Goal: Navigation & Orientation: Find specific page/section

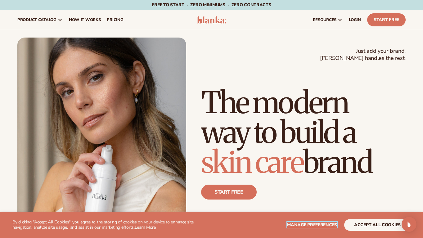
click at [311, 225] on span "Manage preferences" at bounding box center [312, 225] width 50 height 6
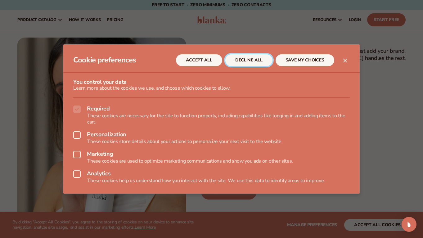
click at [257, 61] on button "DECLINE ALL" at bounding box center [248, 60] width 47 height 12
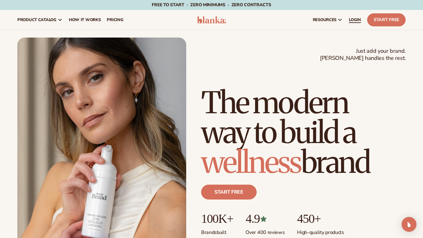
click at [353, 20] on span "LOGIN" at bounding box center [355, 19] width 12 height 5
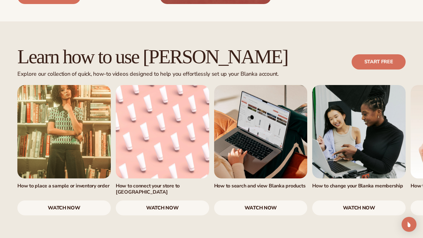
scroll to position [355, 0]
